Goal: Contribute content: Contribute content

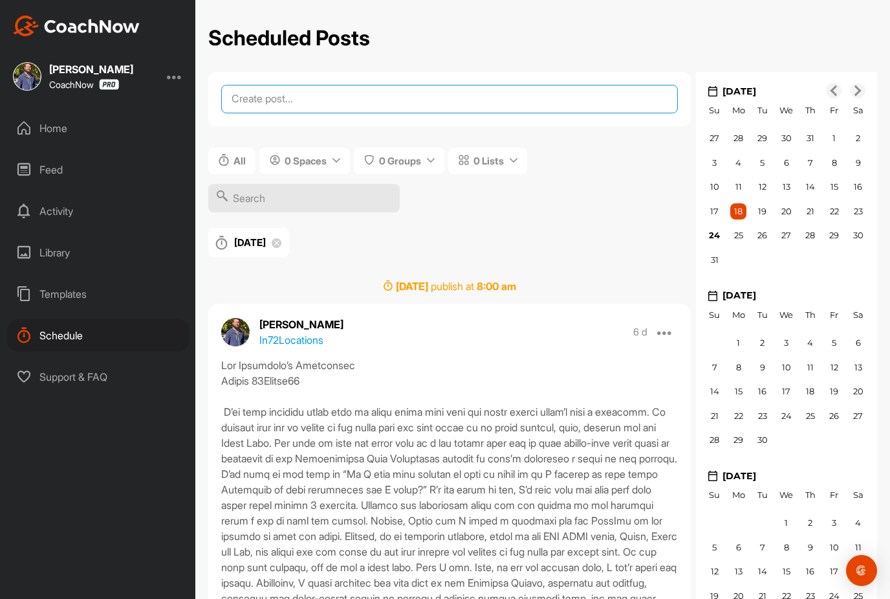
click at [276, 85] on textarea at bounding box center [449, 99] width 457 height 28
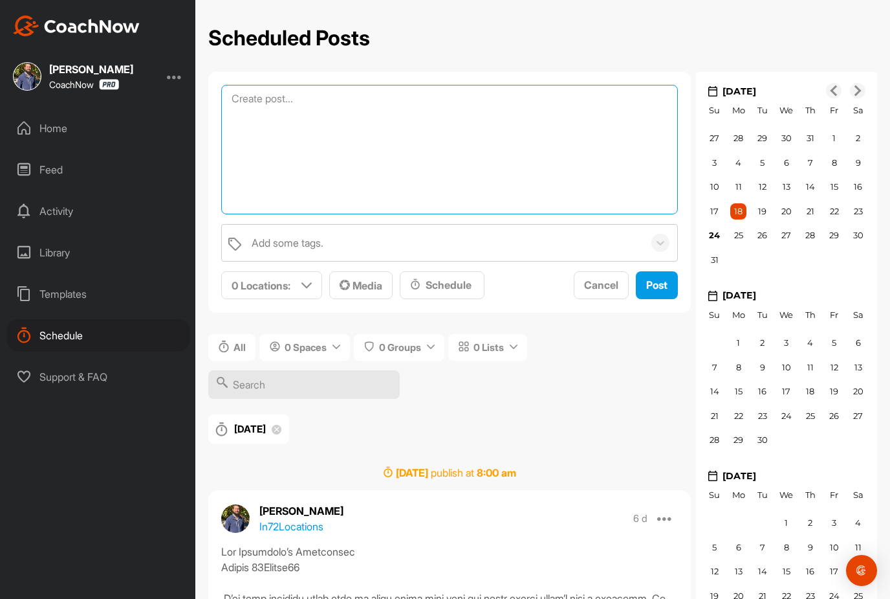
paste textarea "Lor Ipsumdolo’s Ametconsec Adipis 32Elitse63 Doe tempo inci utla etdolor ma ali…"
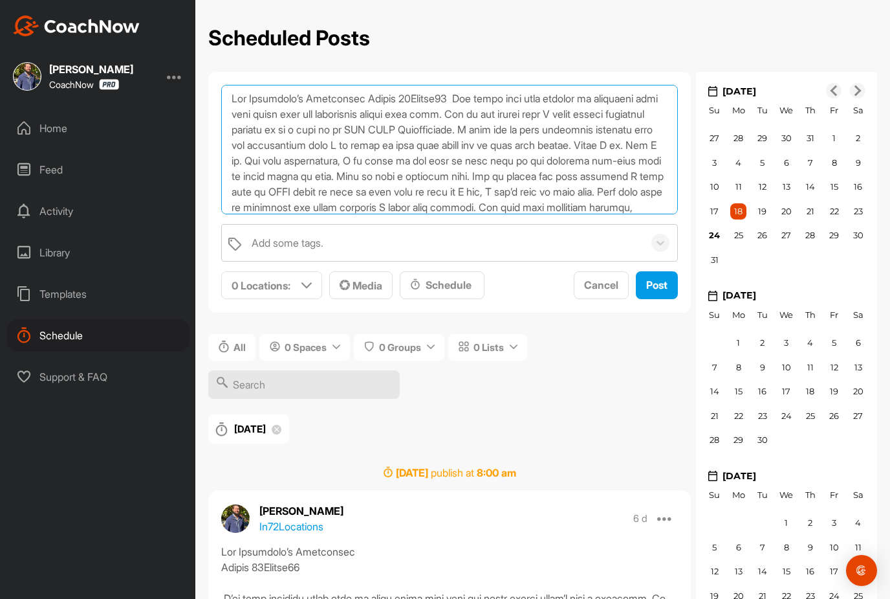
click at [476, 85] on textarea at bounding box center [449, 149] width 457 height 129
click at [473, 85] on textarea at bounding box center [449, 149] width 457 height 129
click at [369, 85] on textarea at bounding box center [449, 149] width 457 height 129
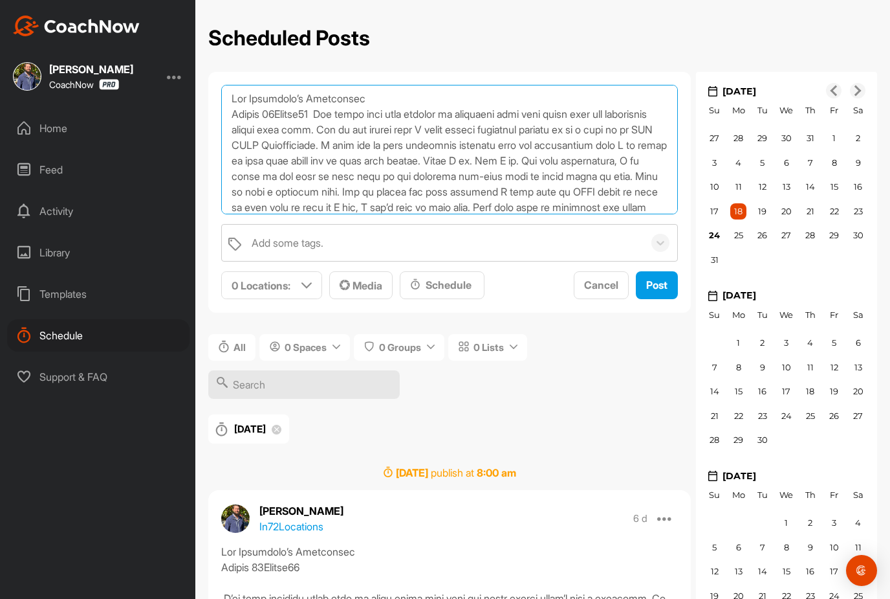
click at [337, 85] on textarea at bounding box center [449, 149] width 457 height 129
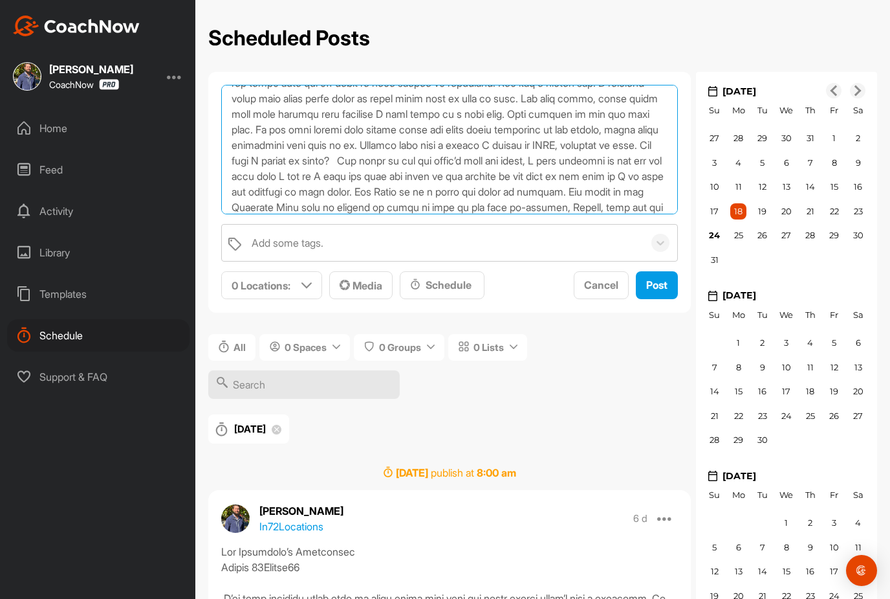
scroll to position [424, 0]
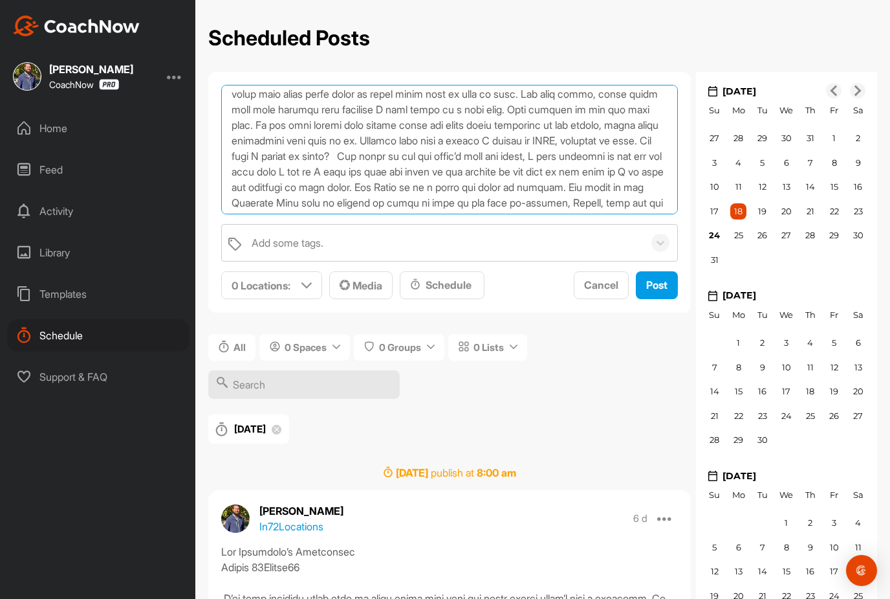
click at [282, 144] on textarea at bounding box center [449, 149] width 457 height 129
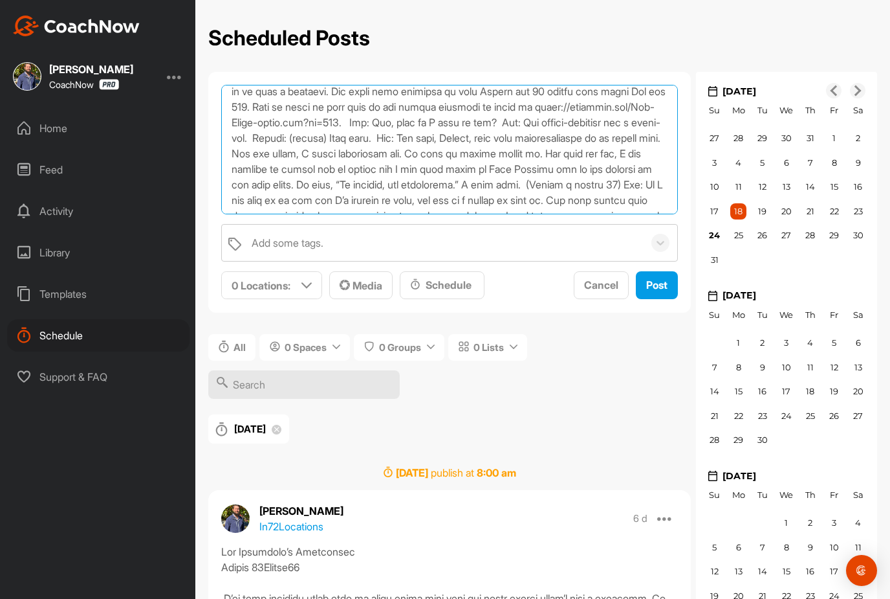
scroll to position [676, 0]
click at [359, 125] on textarea at bounding box center [449, 149] width 457 height 129
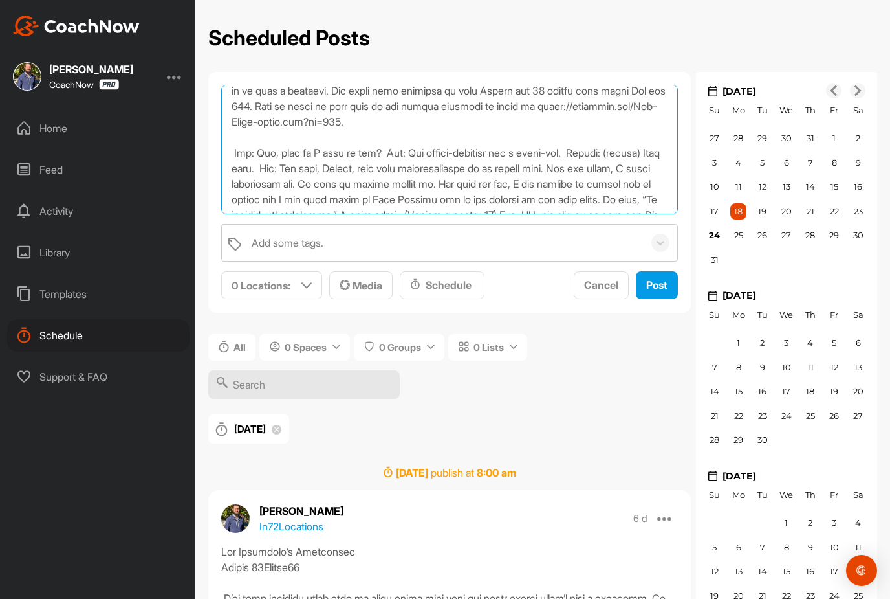
click at [399, 156] on textarea at bounding box center [449, 149] width 457 height 129
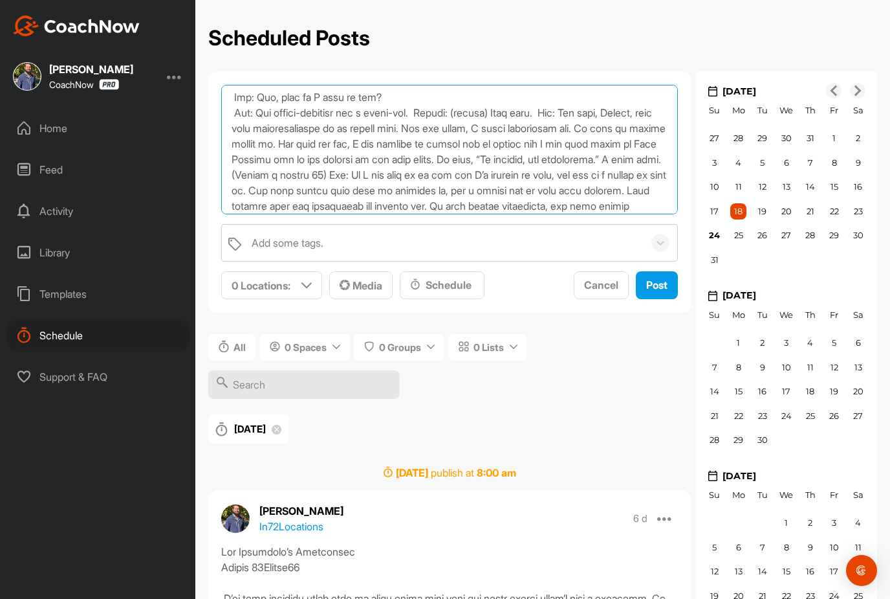
scroll to position [742, 0]
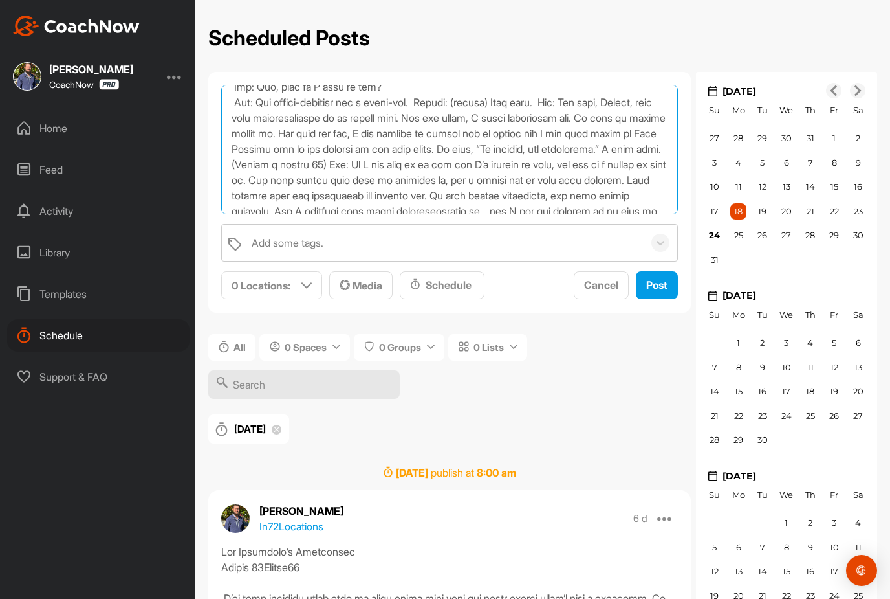
click at [439, 105] on textarea at bounding box center [449, 149] width 457 height 129
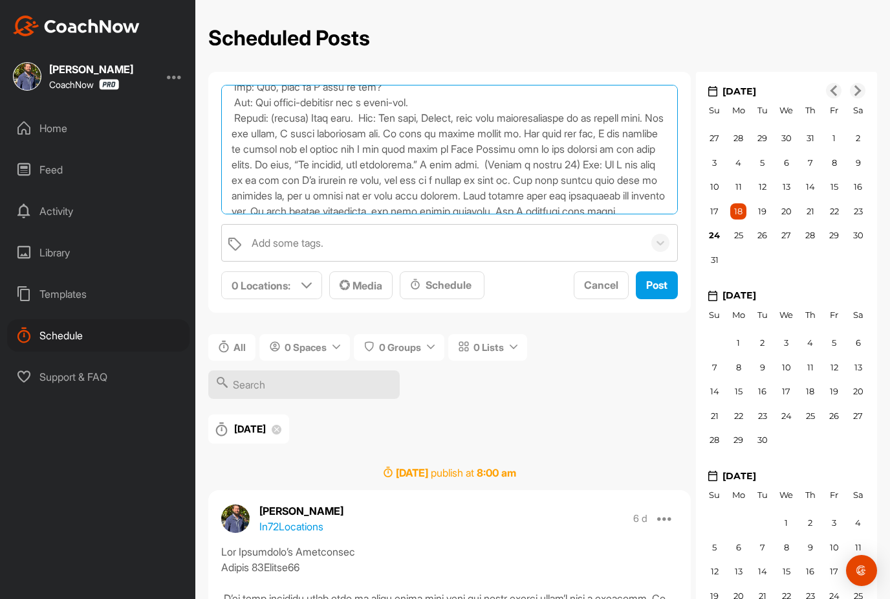
click at [371, 121] on textarea at bounding box center [449, 149] width 457 height 129
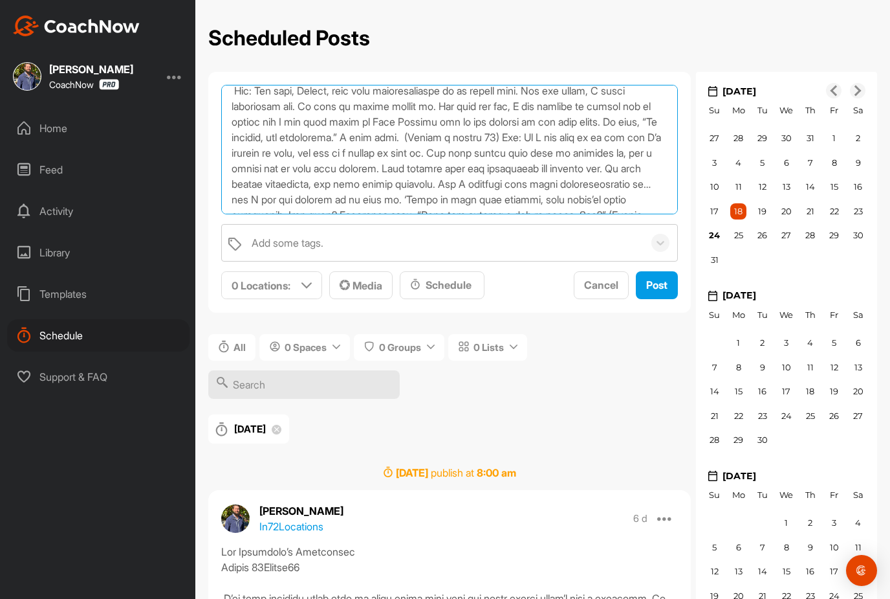
scroll to position [793, 0]
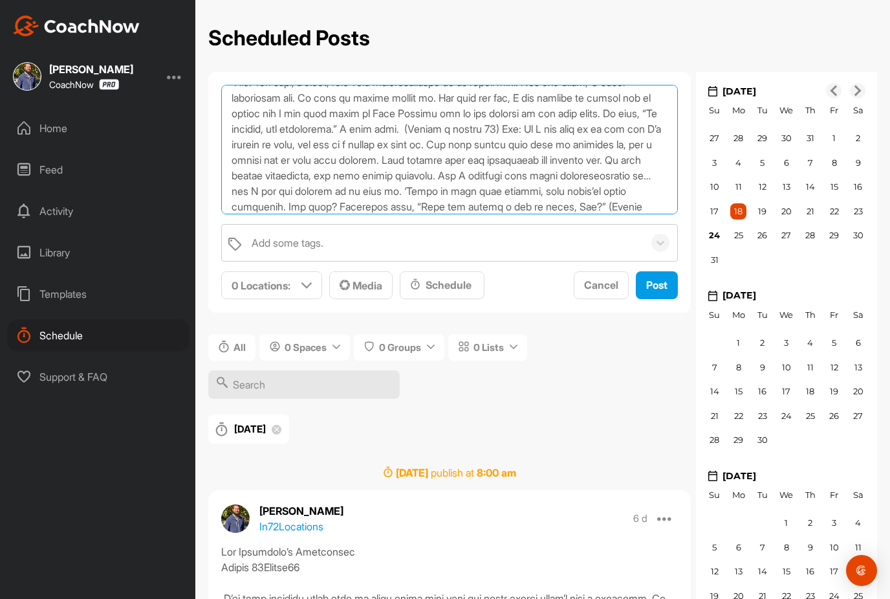
click at [460, 132] on textarea at bounding box center [449, 149] width 457 height 129
click at [558, 132] on textarea at bounding box center [449, 149] width 457 height 129
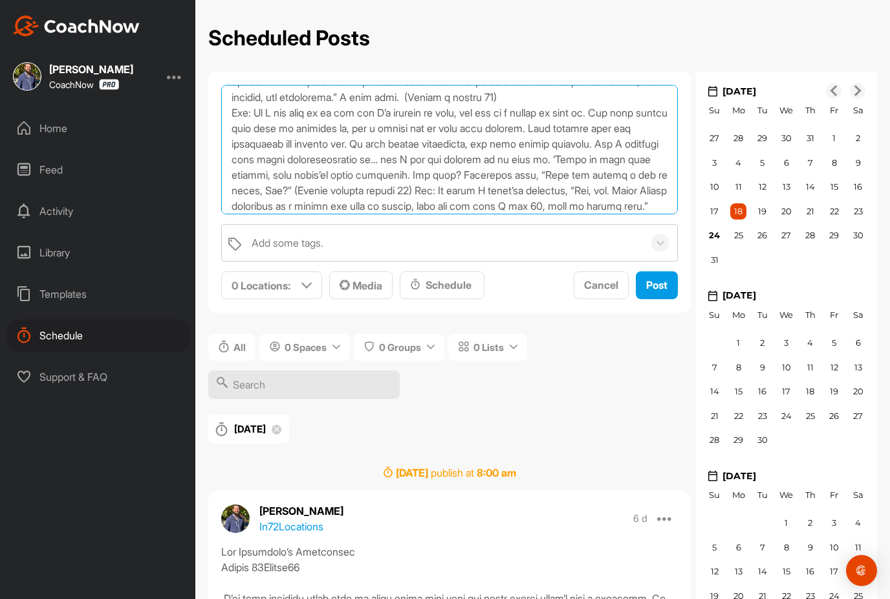
scroll to position [842, 0]
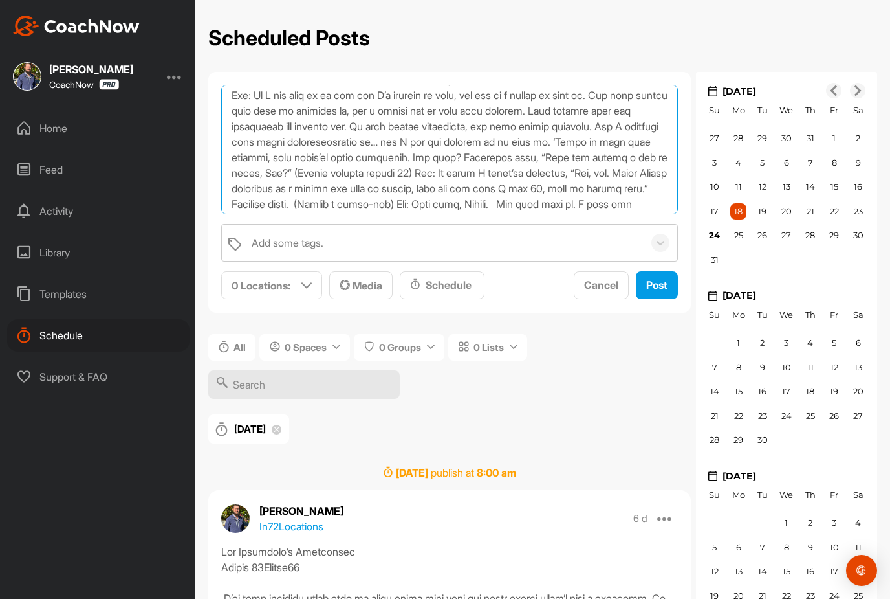
click at [461, 85] on textarea at bounding box center [449, 149] width 457 height 129
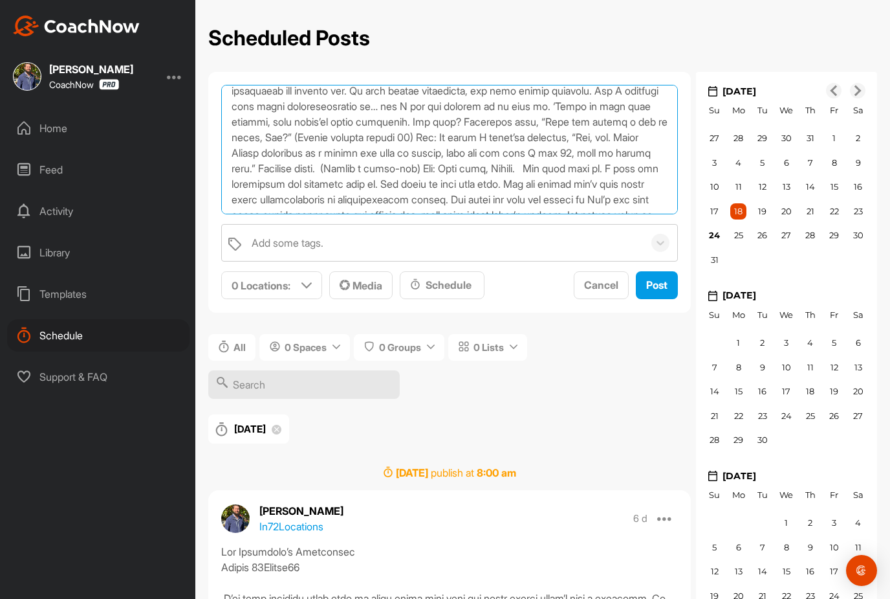
scroll to position [894, 0]
click at [366, 140] on textarea at bounding box center [449, 149] width 457 height 129
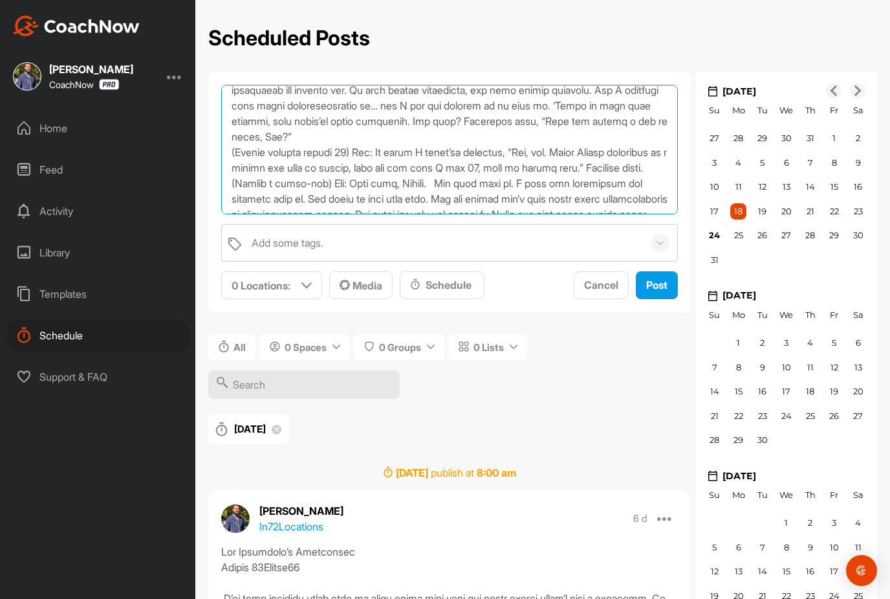
click at [360, 155] on textarea at bounding box center [449, 149] width 457 height 129
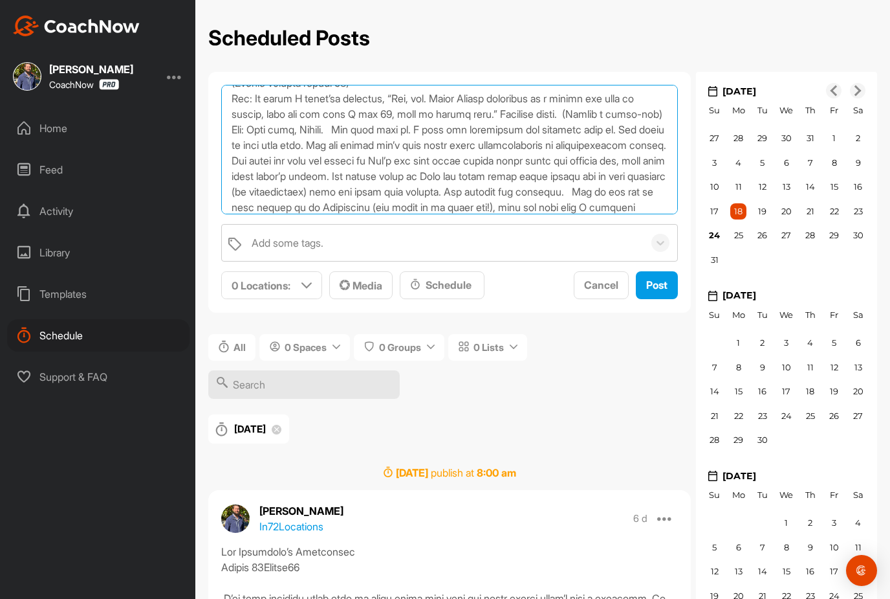
scroll to position [969, 0]
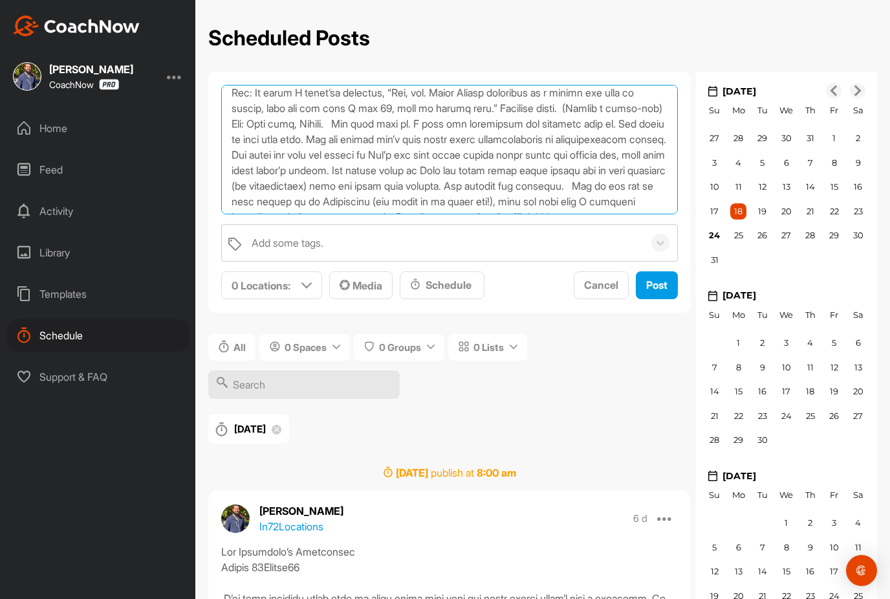
click at [607, 111] on textarea at bounding box center [449, 149] width 457 height 129
click at [338, 127] on textarea at bounding box center [449, 149] width 457 height 129
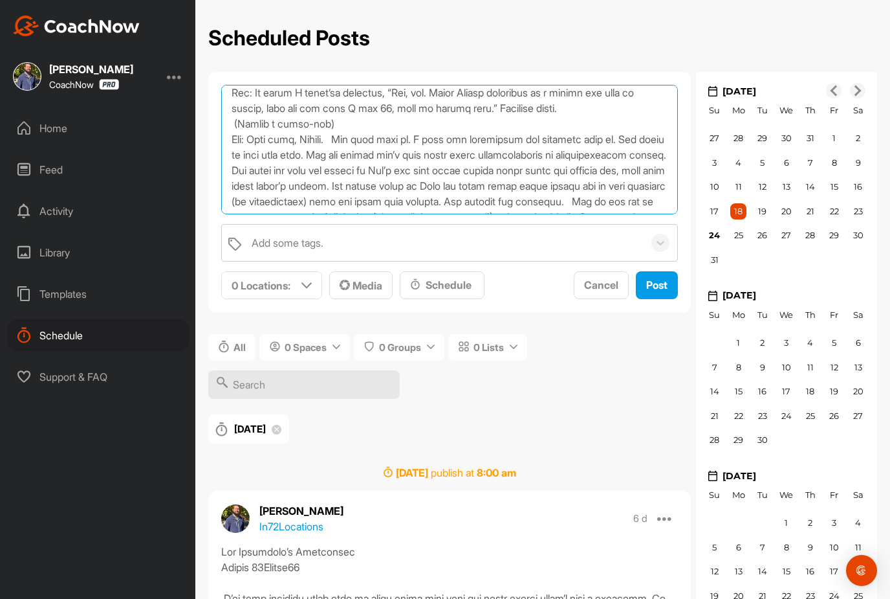
click at [356, 142] on textarea at bounding box center [449, 149] width 457 height 129
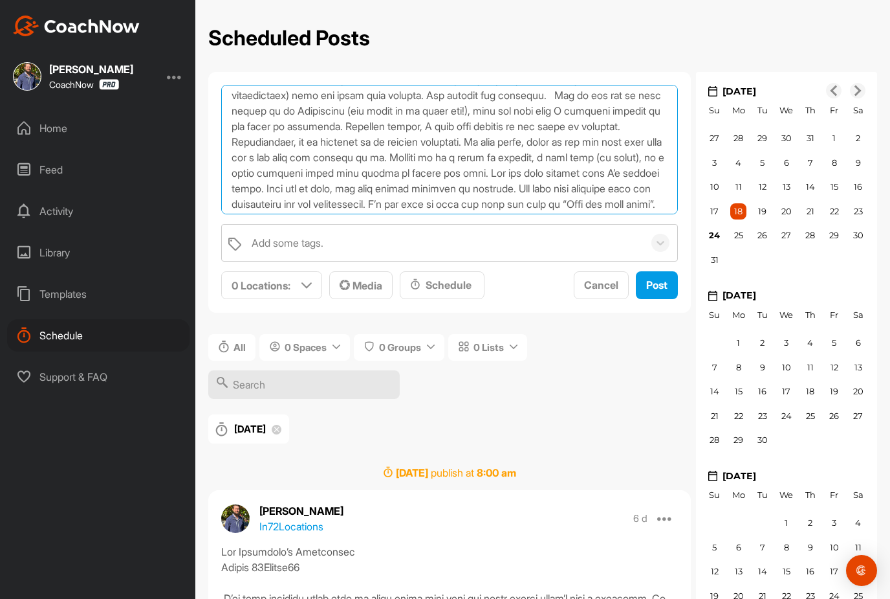
scroll to position [1110, 0]
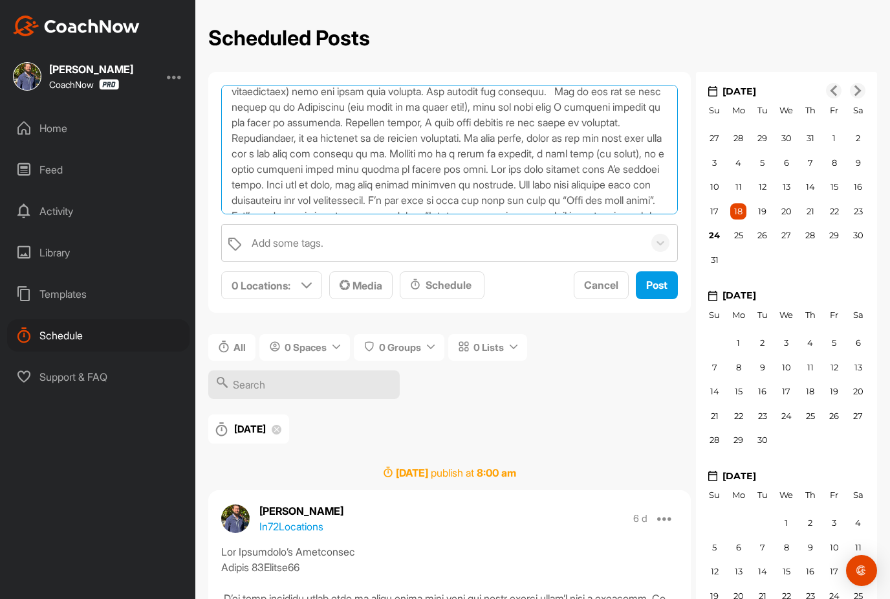
click at [643, 94] on textarea at bounding box center [449, 149] width 457 height 129
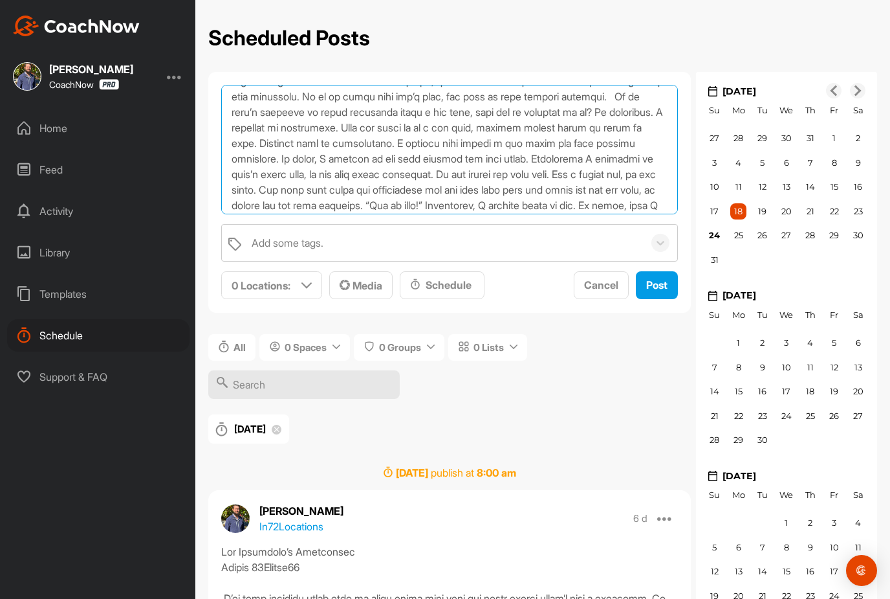
scroll to position [1578, 0]
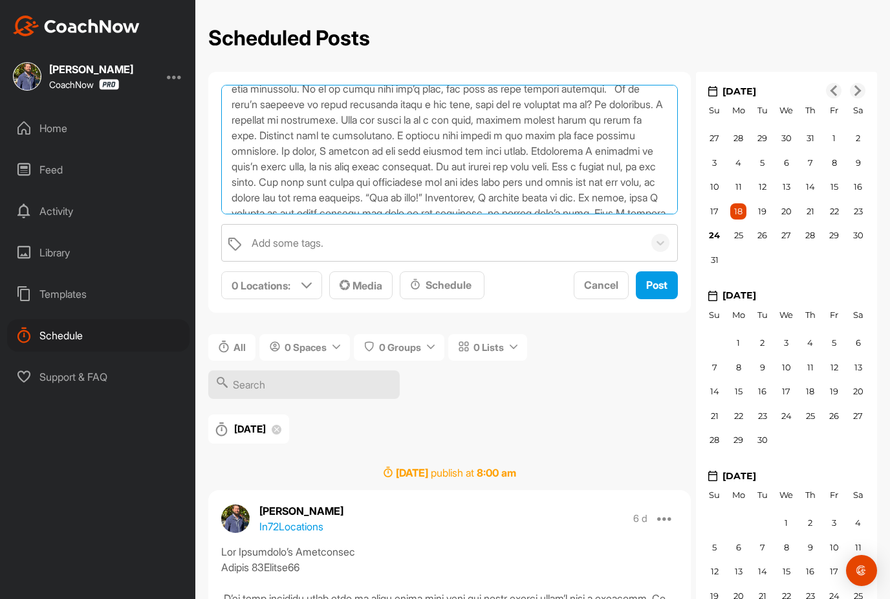
click at [517, 123] on textarea at bounding box center [449, 149] width 457 height 129
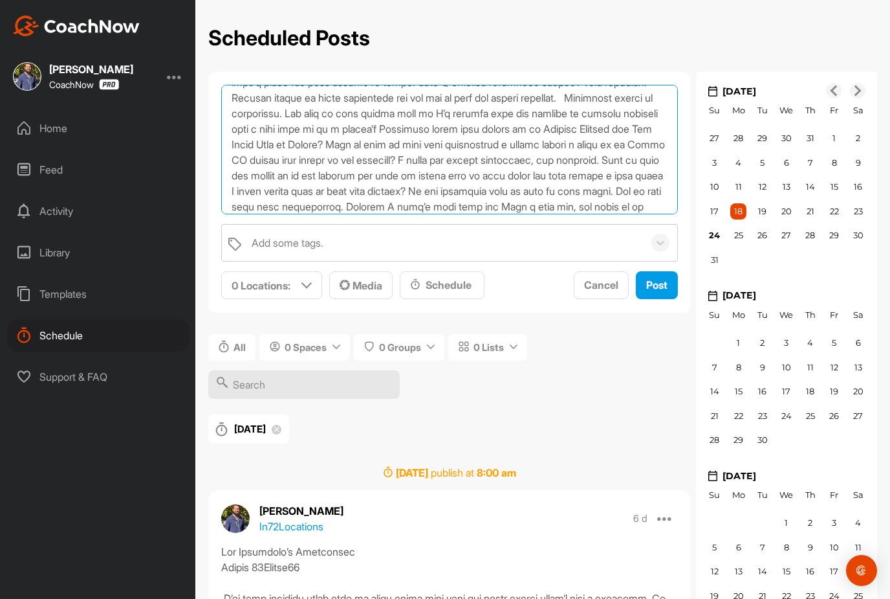
scroll to position [1896, 0]
click at [489, 147] on textarea at bounding box center [449, 149] width 457 height 129
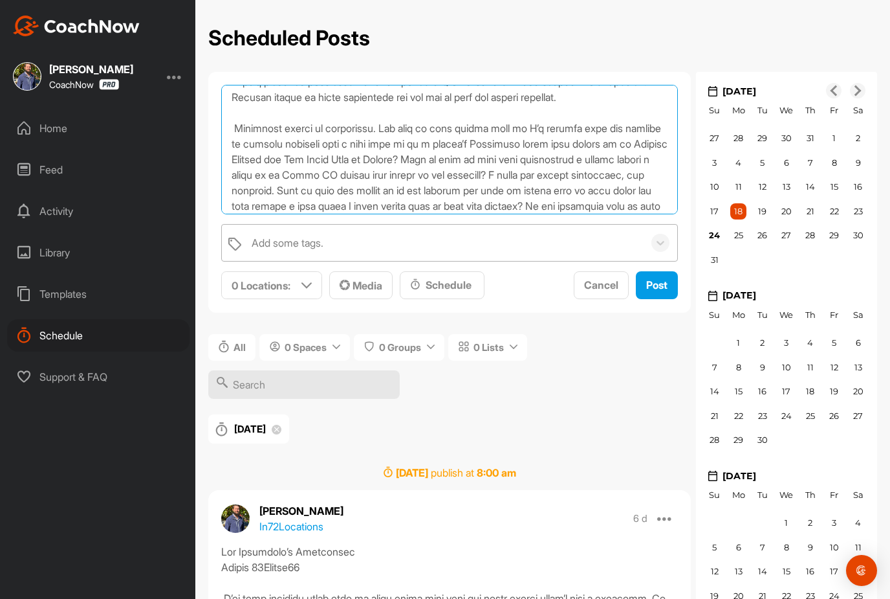
type textarea "Lor Ipsumdolo’s Ametconsec Adipis 37Elitse31 Doe tempo inci utla etdolor ma ali…"
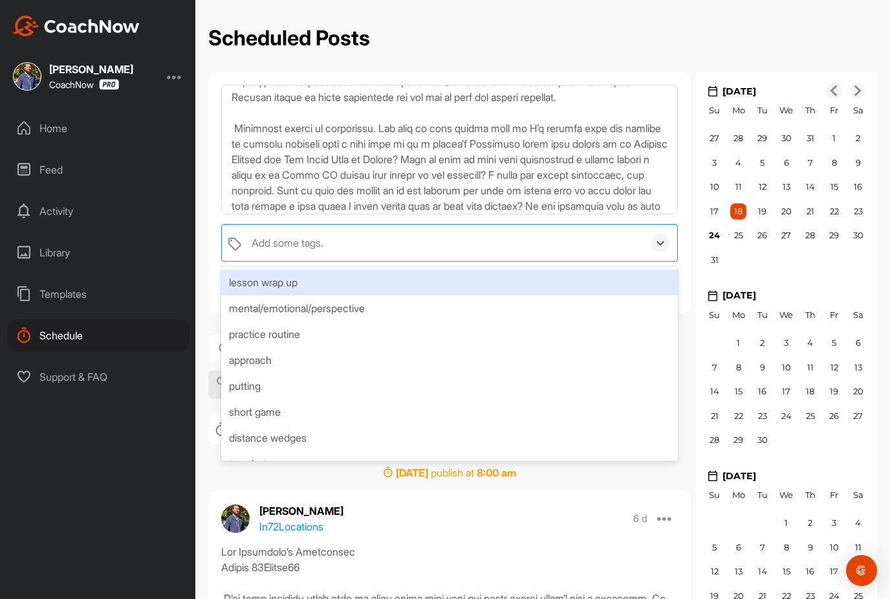
click at [361, 225] on div "Add some tags." at bounding box center [444, 243] width 399 height 36
click at [348, 269] on div "the professor's ponderings" at bounding box center [449, 282] width 457 height 26
type input "the"
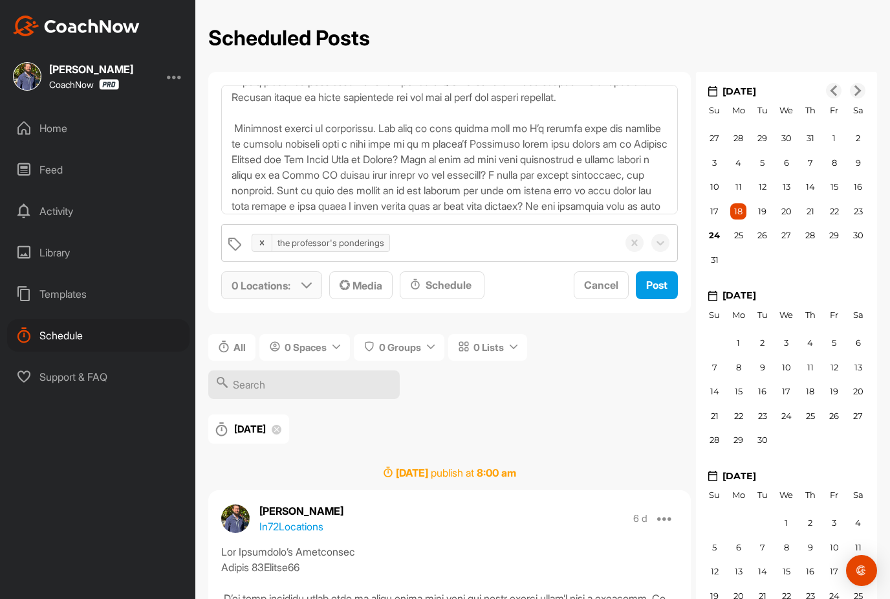
click at [305, 280] on icon at bounding box center [307, 285] width 10 height 10
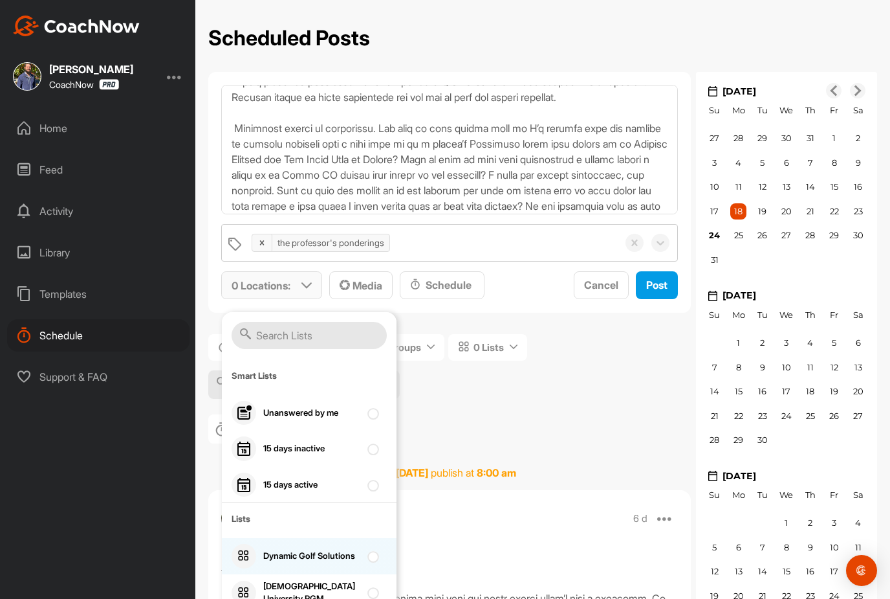
click at [366, 538] on div "Dynamic Golf Solutions" at bounding box center [309, 556] width 175 height 36
checkbox input "true"
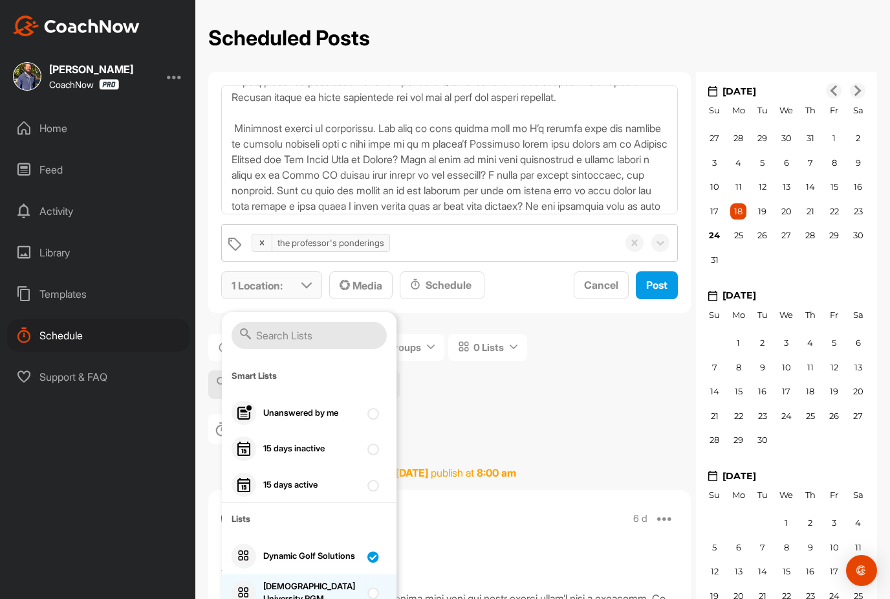
click at [370, 584] on input "checkbox" at bounding box center [372, 588] width 8 height 8
checkbox input "true"
click at [453, 277] on div "Schedule" at bounding box center [442, 285] width 64 height 16
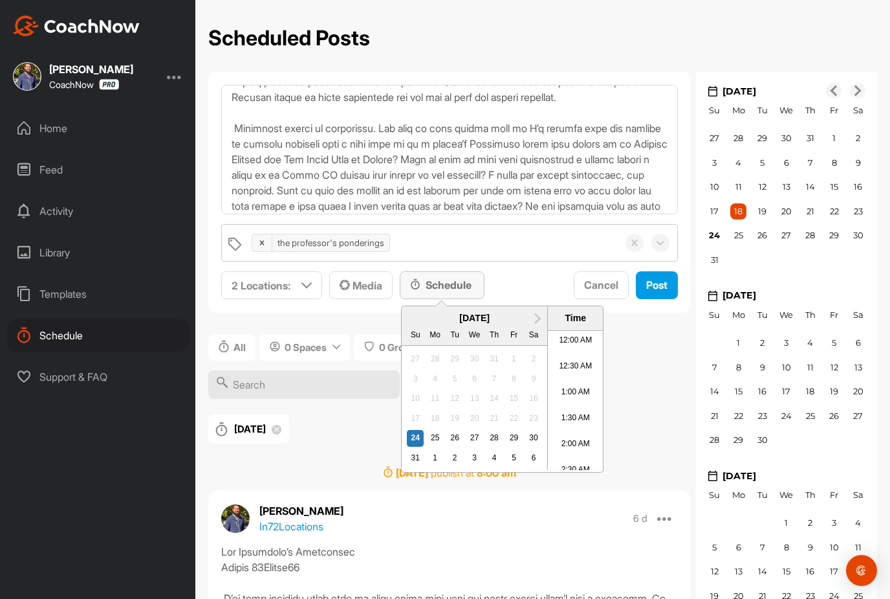
scroll to position [694, 0]
click at [436, 430] on div "25" at bounding box center [435, 438] width 17 height 17
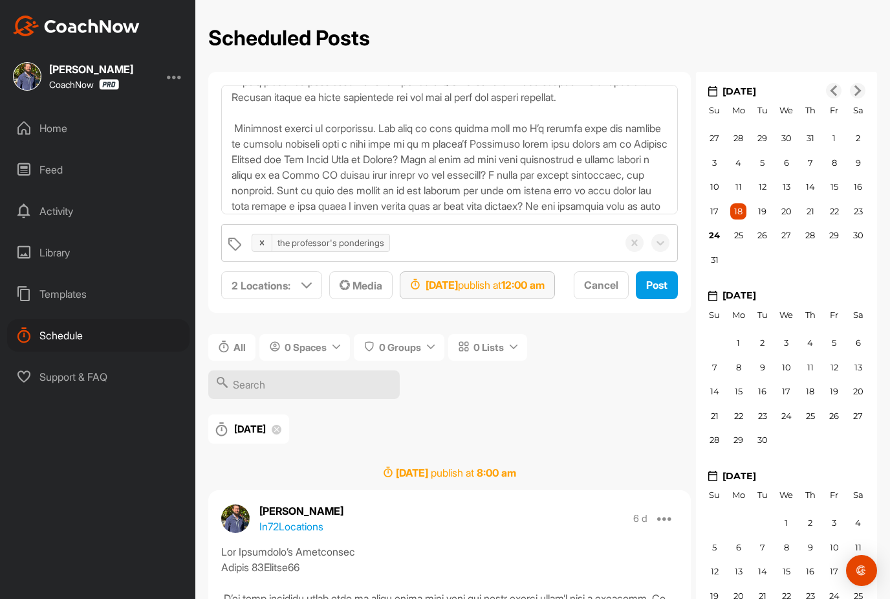
click at [523, 277] on div "[DATE] publish at 12:00 am" at bounding box center [477, 285] width 135 height 16
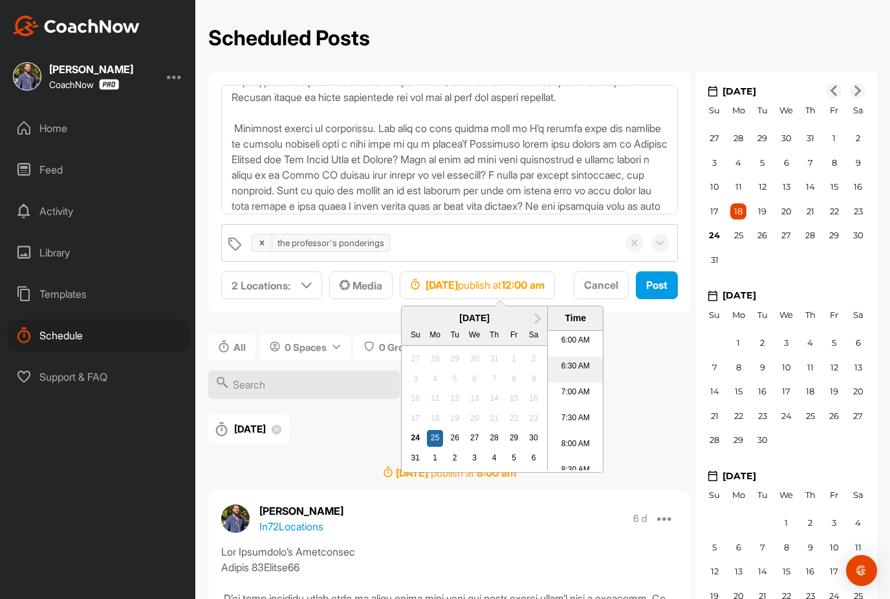
scroll to position [316, 0]
click at [576, 429] on li "8:00 AM" at bounding box center [575, 442] width 55 height 26
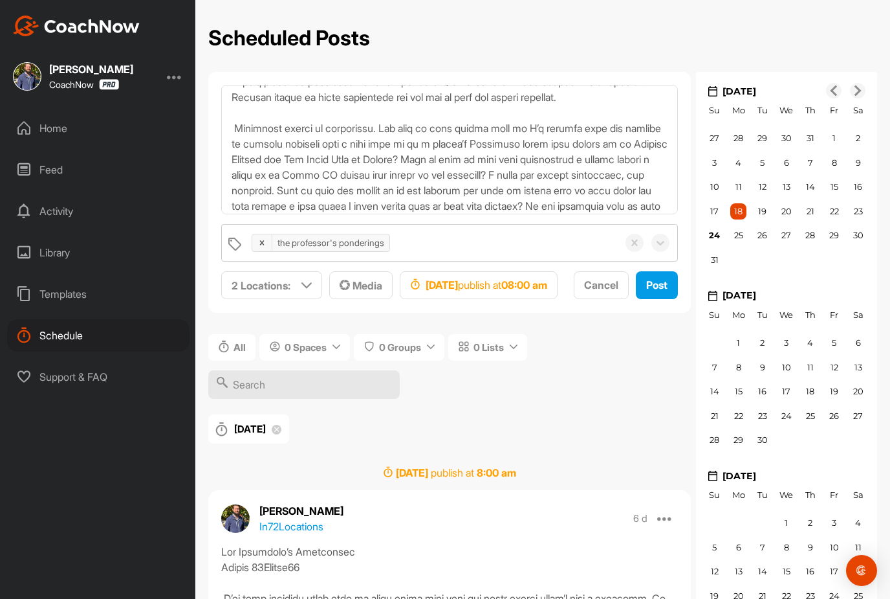
click at [646, 283] on span "Post" at bounding box center [656, 284] width 21 height 13
